Goal: Task Accomplishment & Management: Use online tool/utility

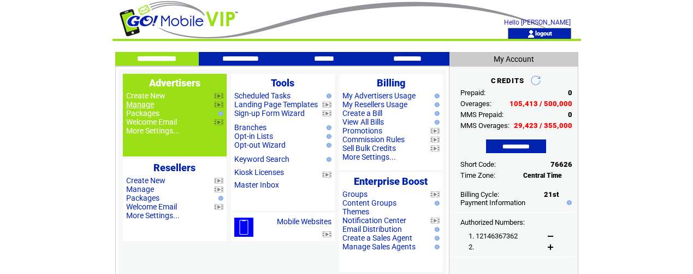
click at [146, 105] on link "Manage" at bounding box center [140, 104] width 28 height 9
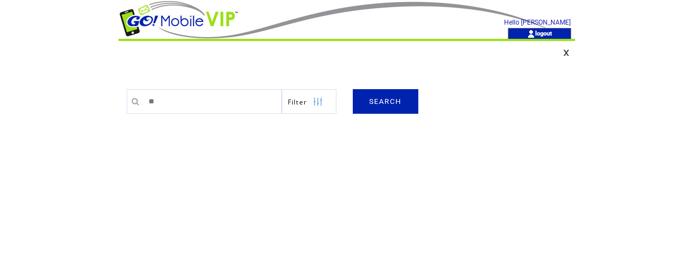
type input "**"
click at [399, 106] on link "SEARCH" at bounding box center [386, 101] width 66 height 25
